Goal: Find specific page/section: Locate a particular part of the current website

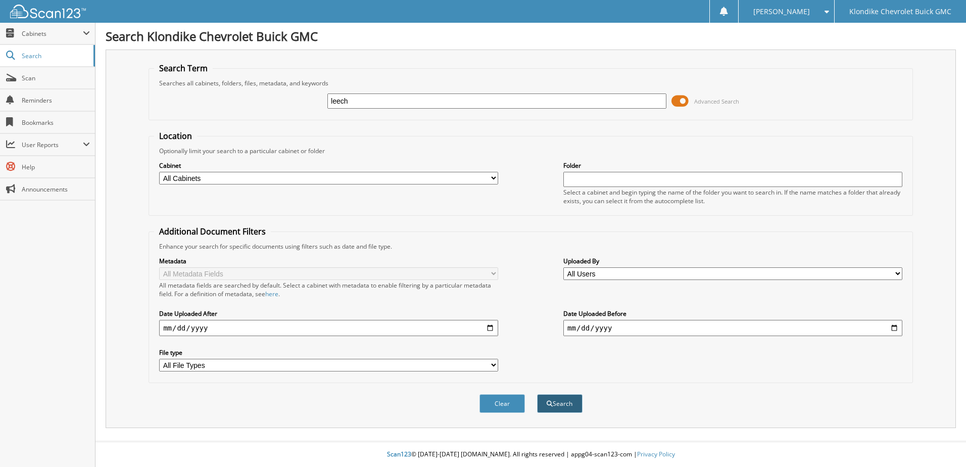
type input "leech"
click at [562, 404] on button "Search" at bounding box center [559, 403] width 45 height 19
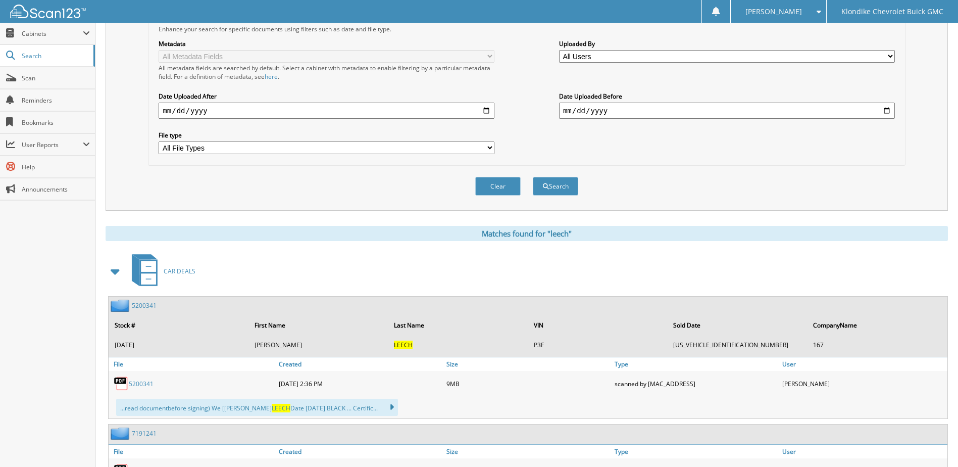
scroll to position [354, 0]
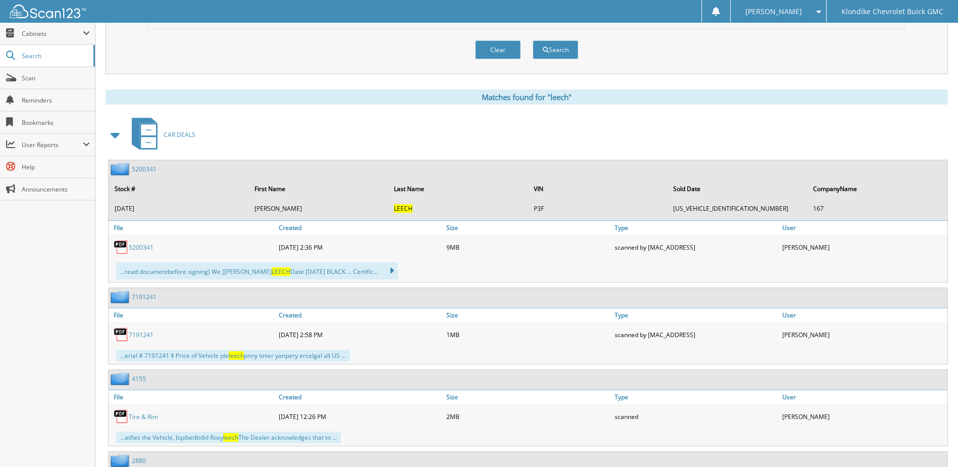
click at [144, 169] on link "5200341" at bounding box center [144, 169] width 25 height 9
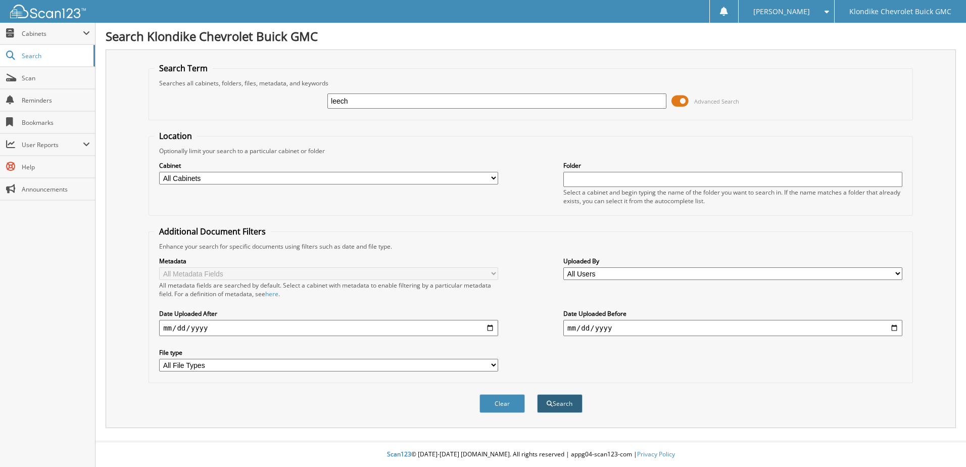
type input "leech"
click at [558, 402] on button "Search" at bounding box center [559, 403] width 45 height 19
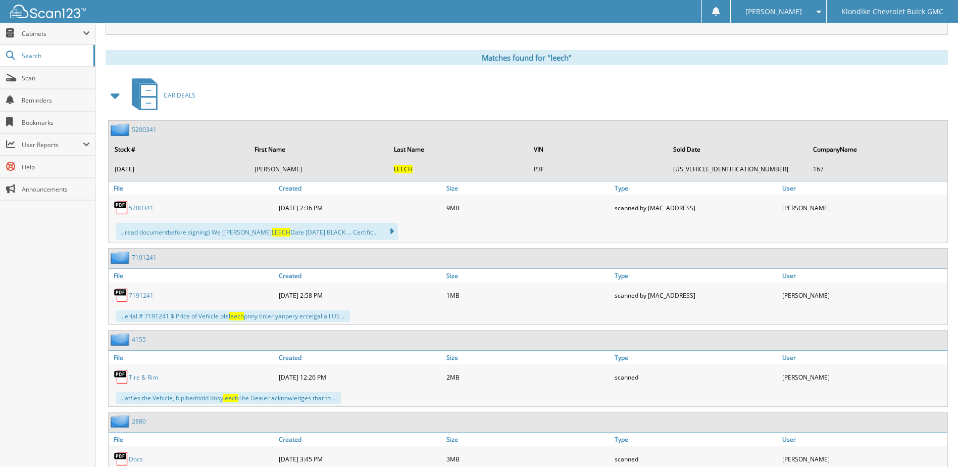
scroll to position [404, 0]
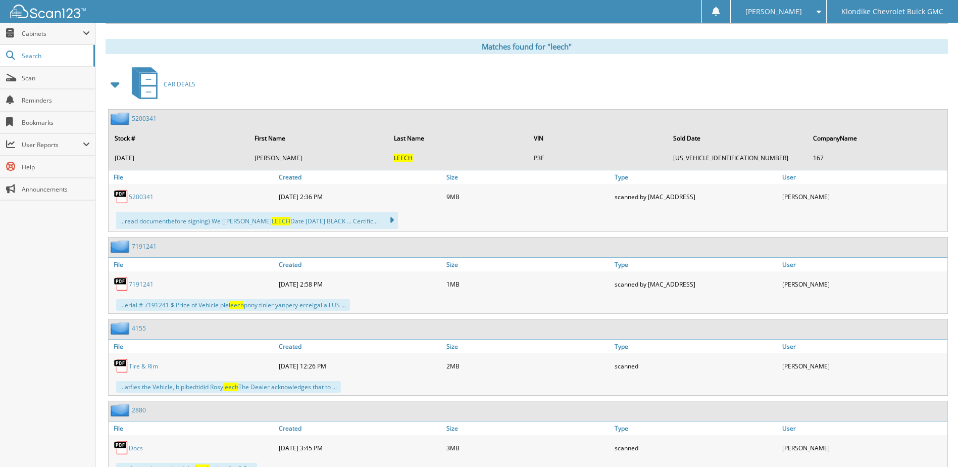
click at [143, 121] on link "5200341" at bounding box center [144, 118] width 25 height 9
